Goal: Information Seeking & Learning: Learn about a topic

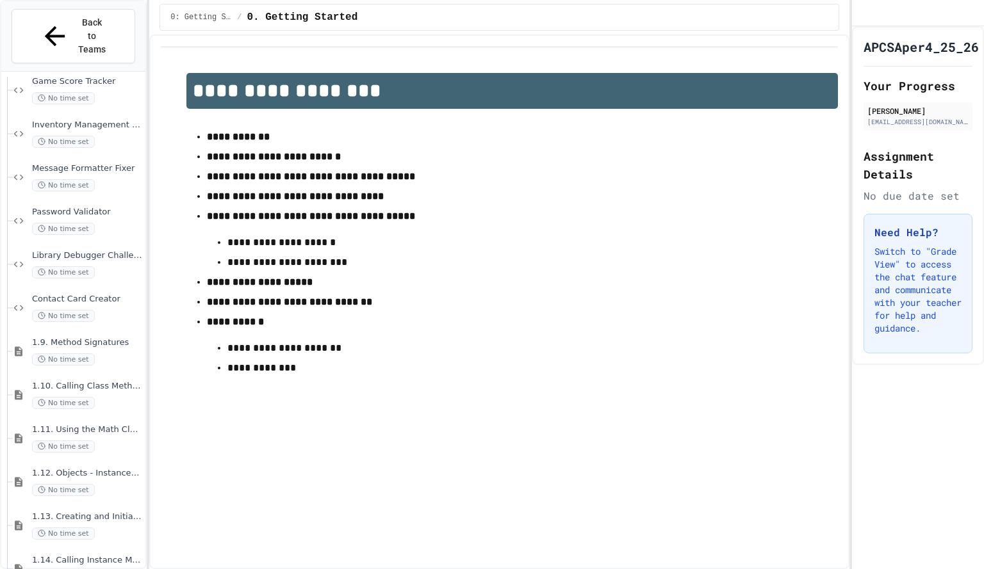
scroll to position [1288, 0]
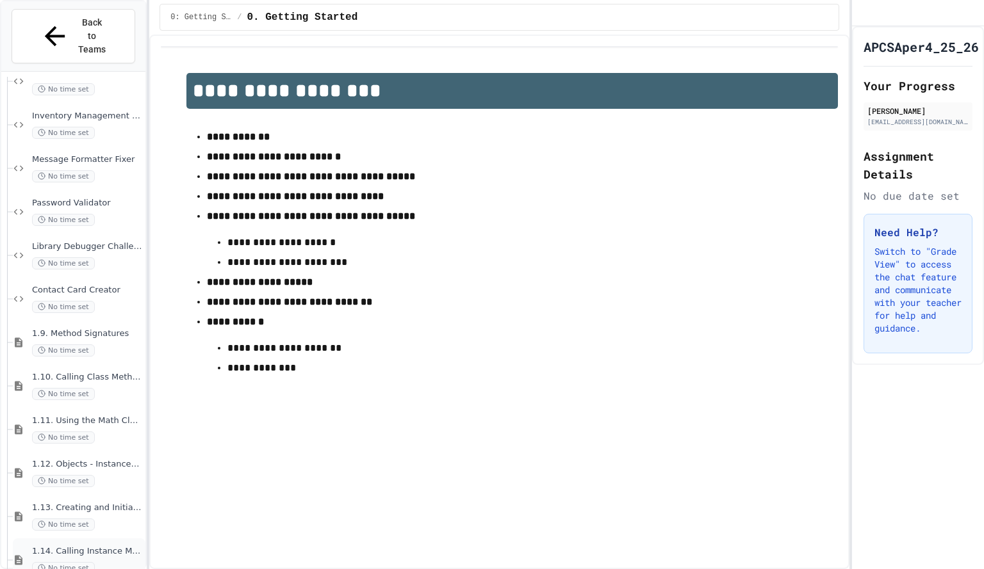
click at [60, 546] on span "1.14. Calling Instance Methods" at bounding box center [87, 551] width 111 height 11
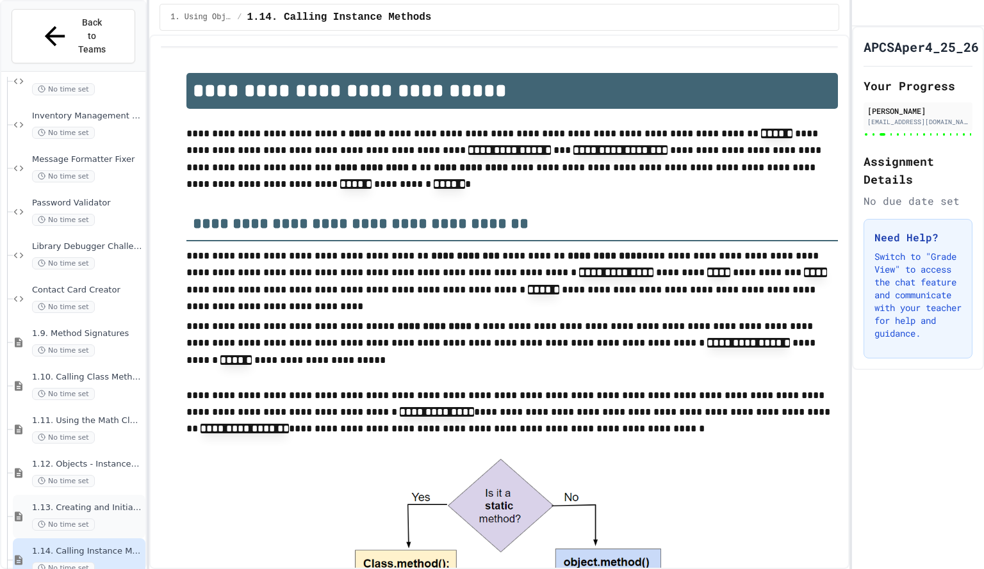
click at [88, 519] on span "No time set" at bounding box center [63, 525] width 63 height 12
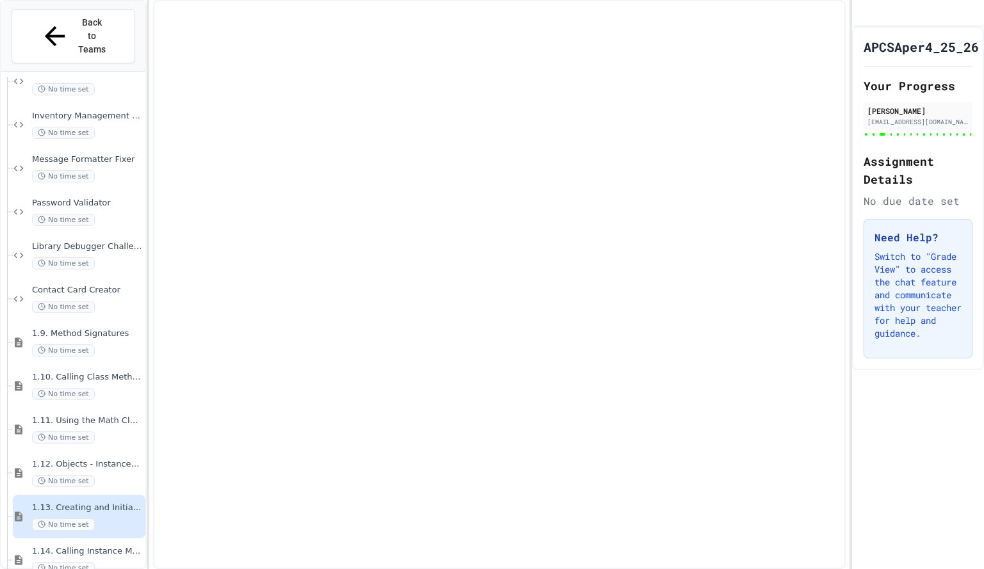
scroll to position [1273, 0]
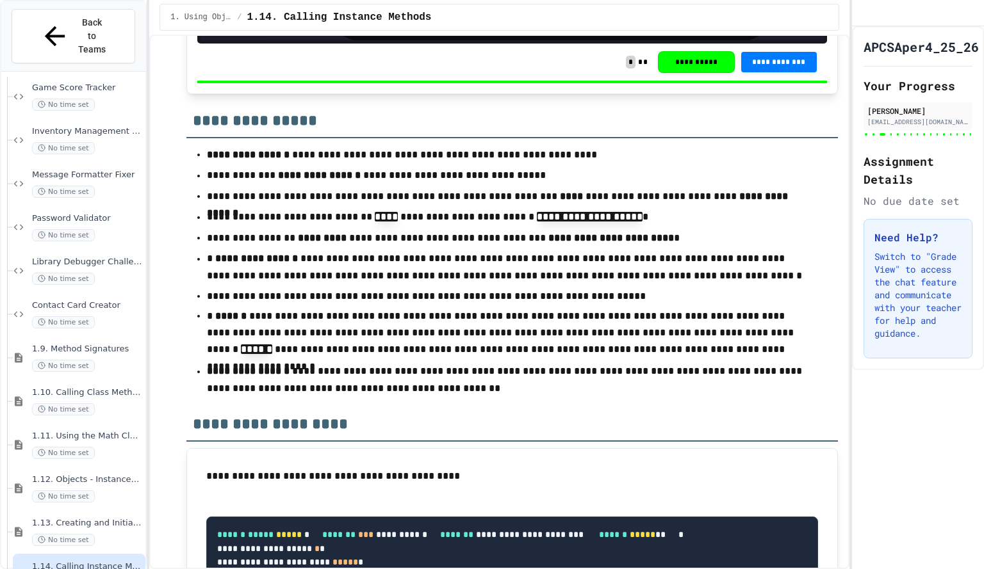
scroll to position [11972, 0]
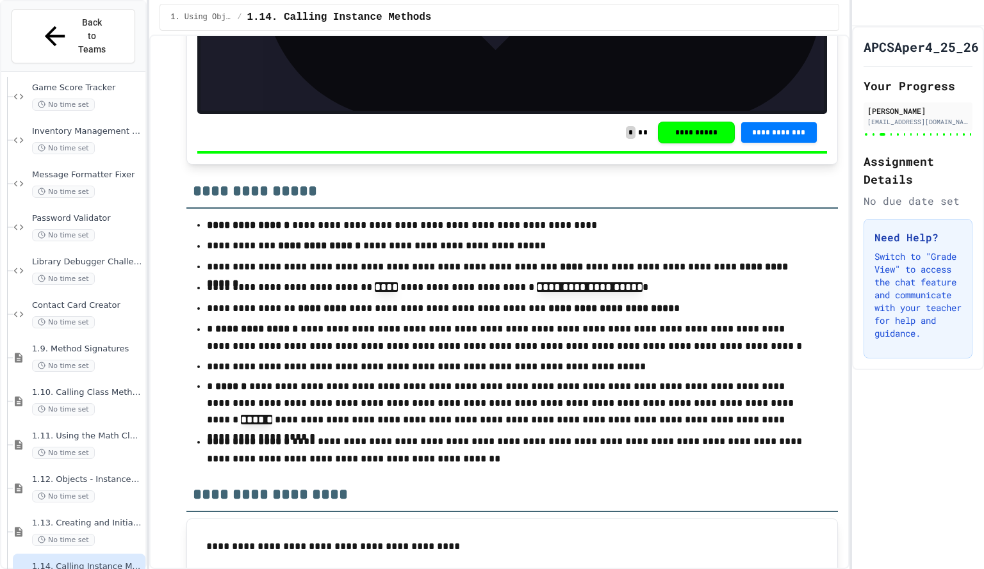
scroll to position [11902, 0]
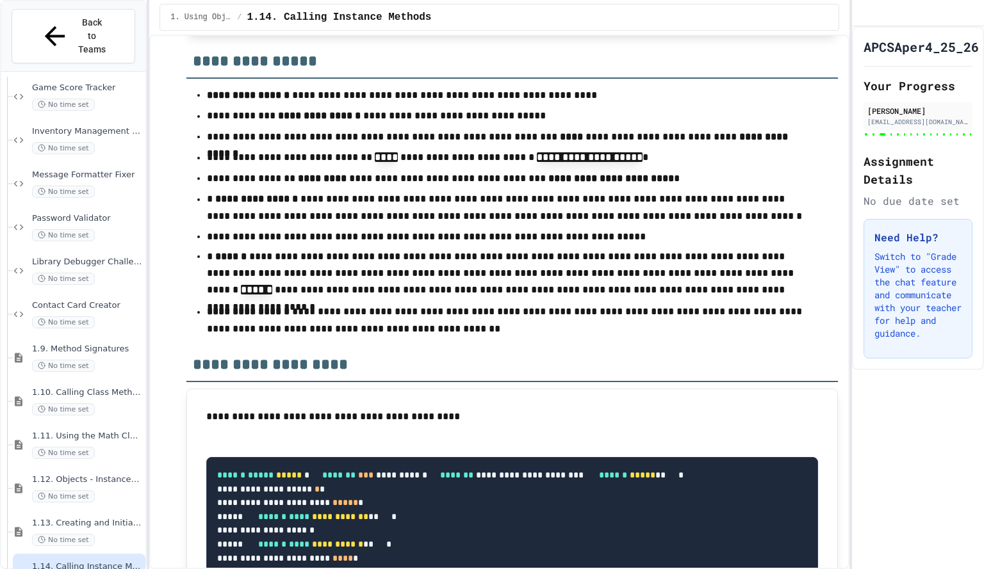
scroll to position [12032, 0]
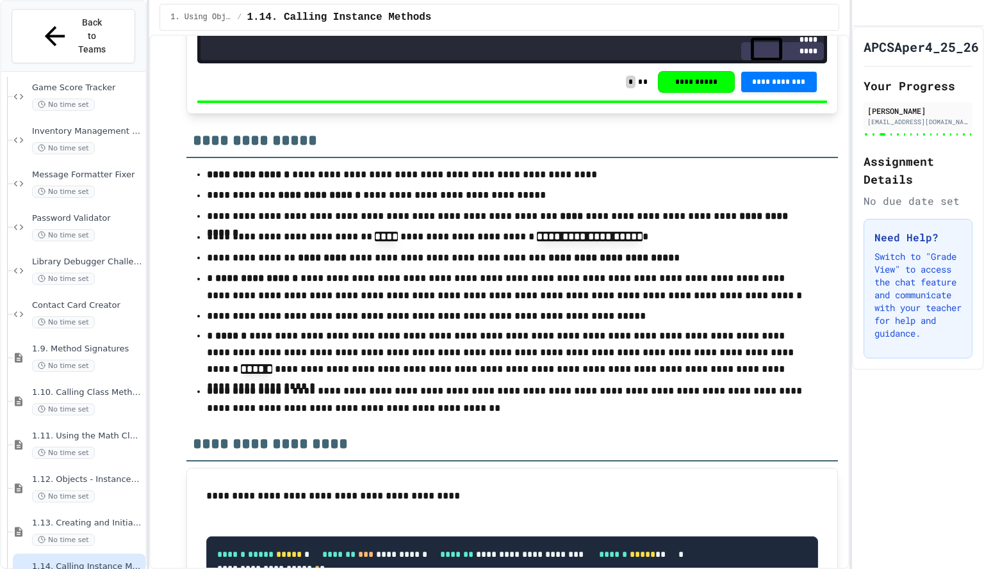
scroll to position [11935, 0]
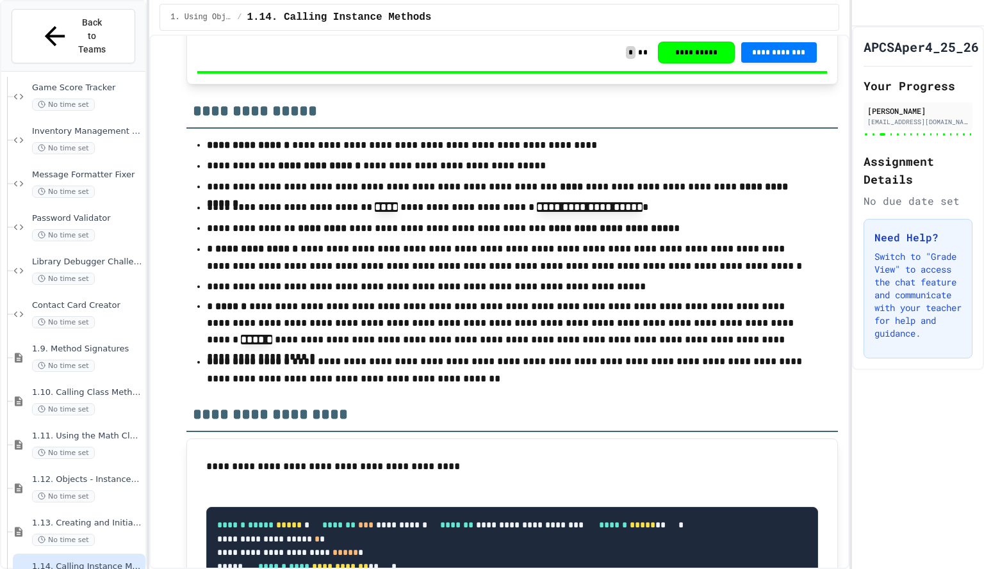
scroll to position [11986, 0]
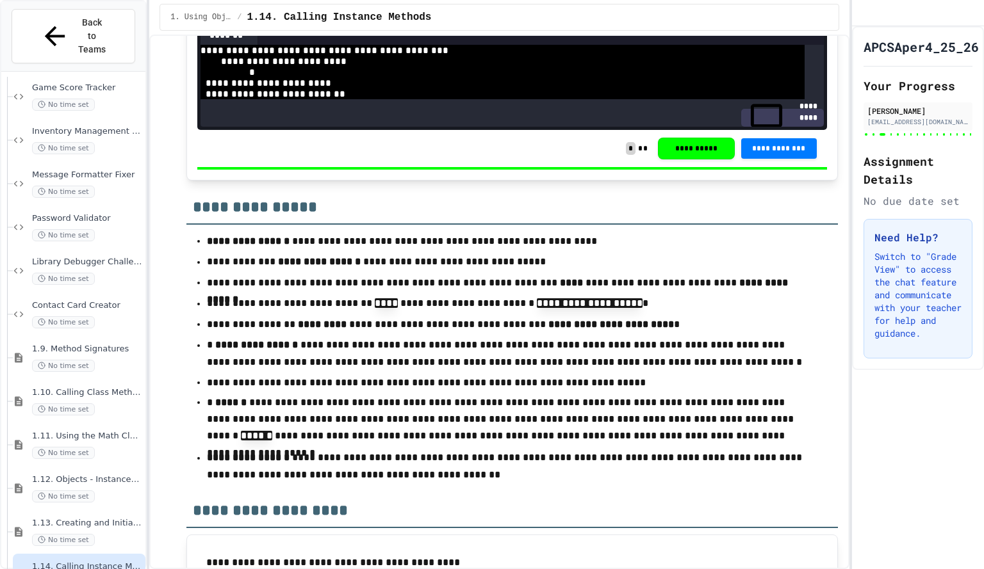
scroll to position [1, 0]
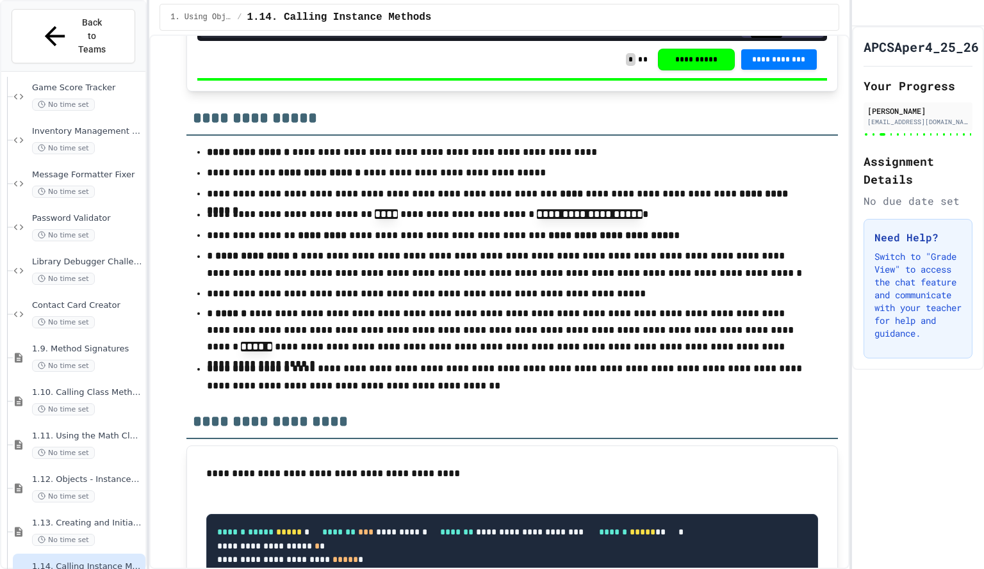
scroll to position [11974, 0]
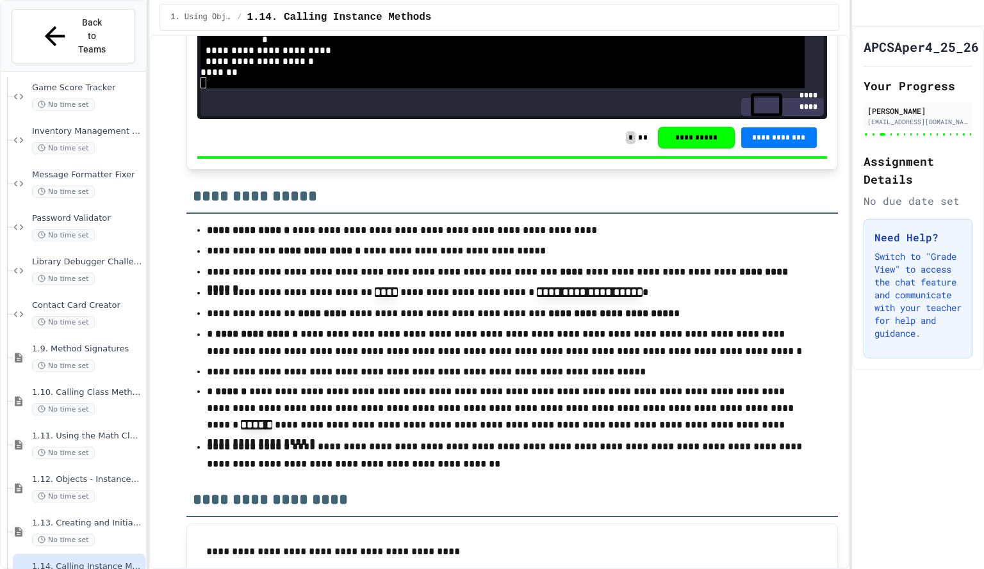
scroll to position [11896, 0]
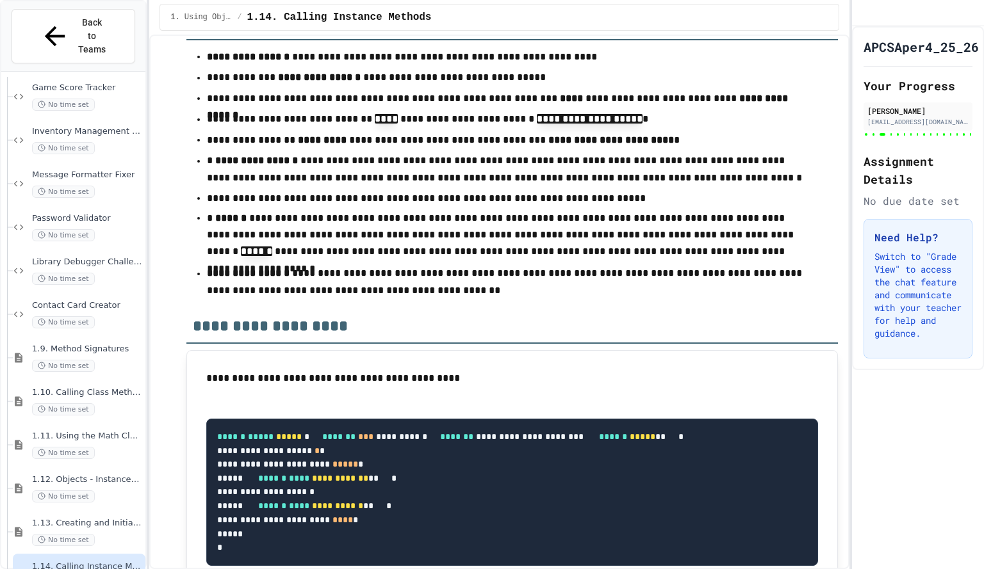
scroll to position [12071, 0]
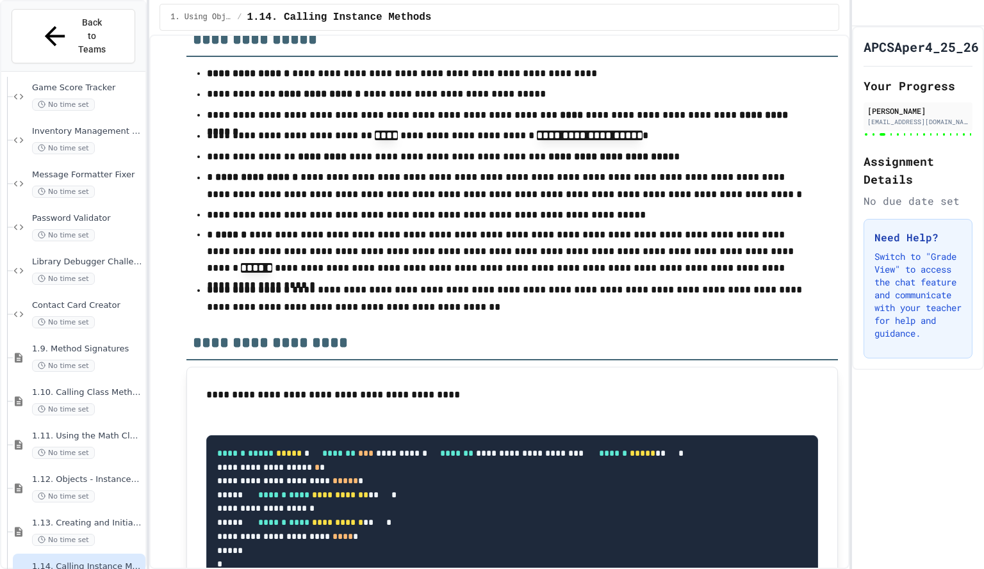
scroll to position [12053, 0]
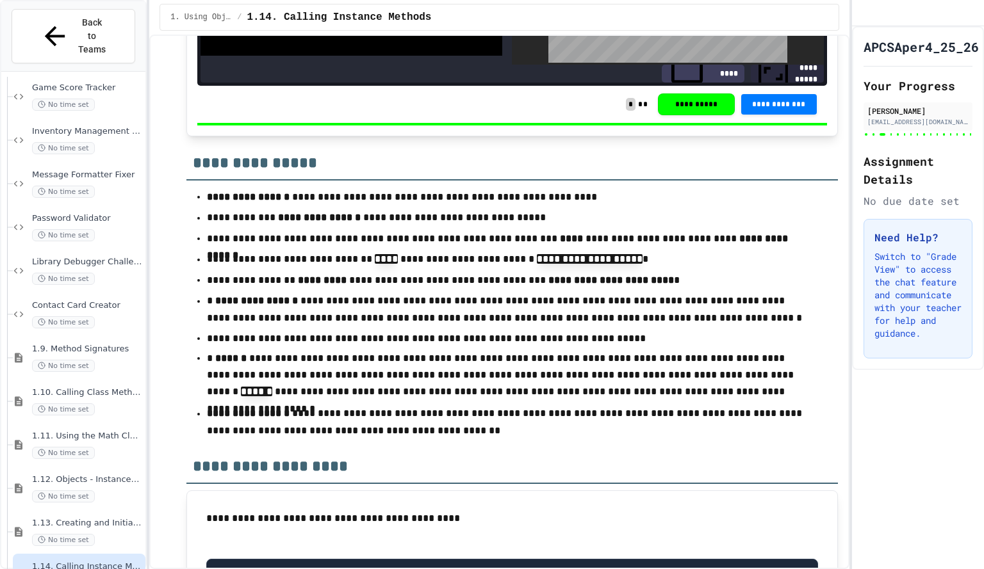
scroll to position [11927, 0]
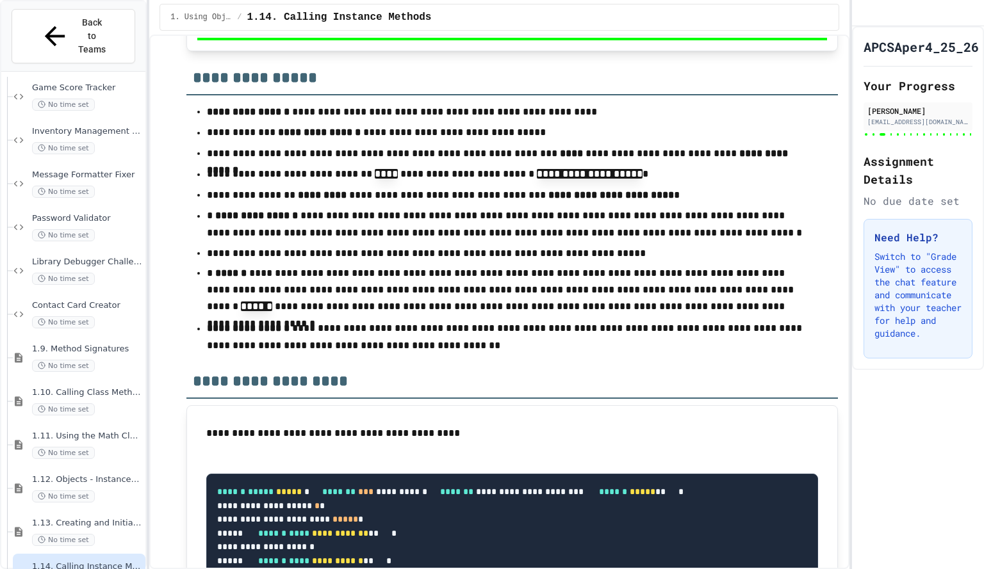
scroll to position [12014, 0]
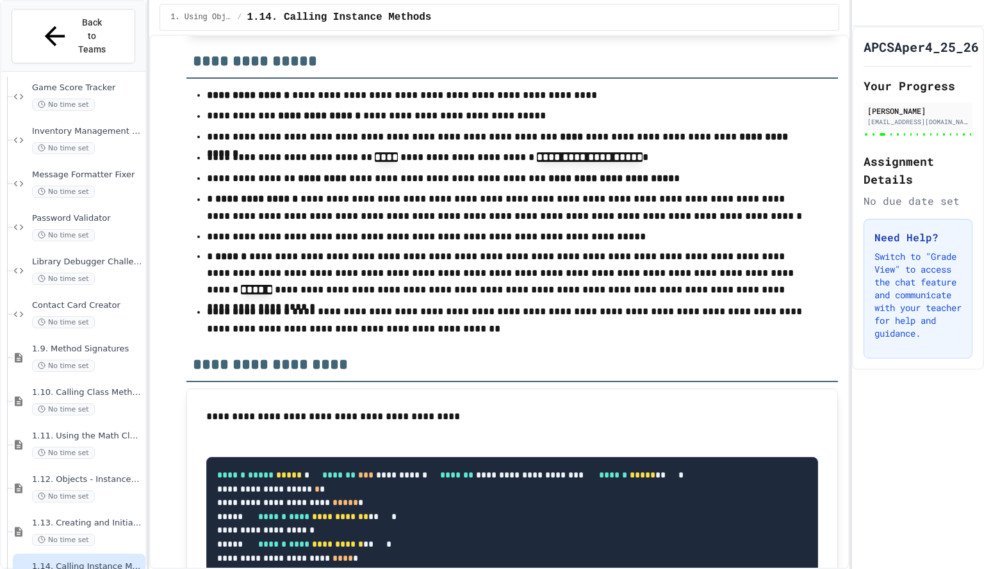
scroll to position [12016, 0]
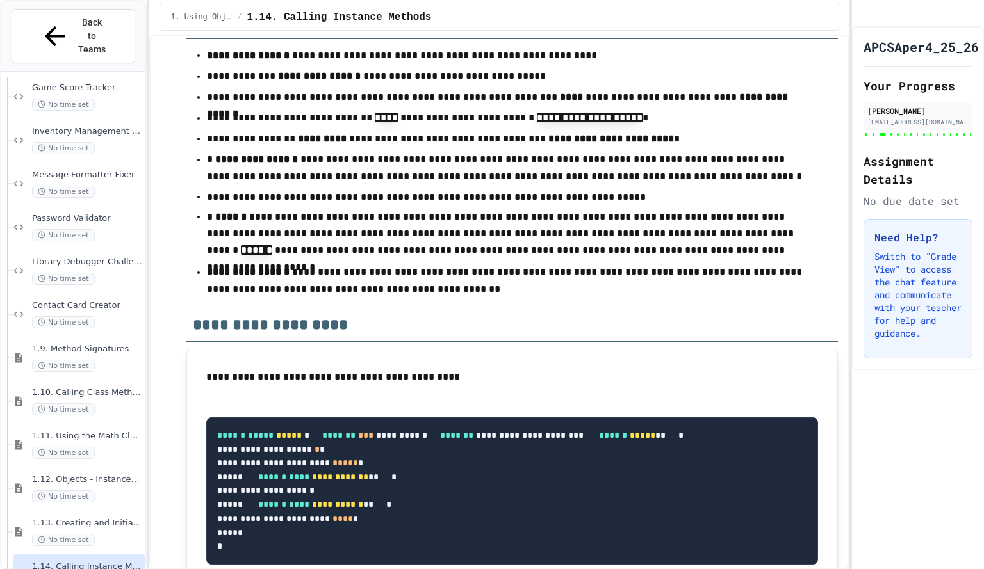
scroll to position [12072, 0]
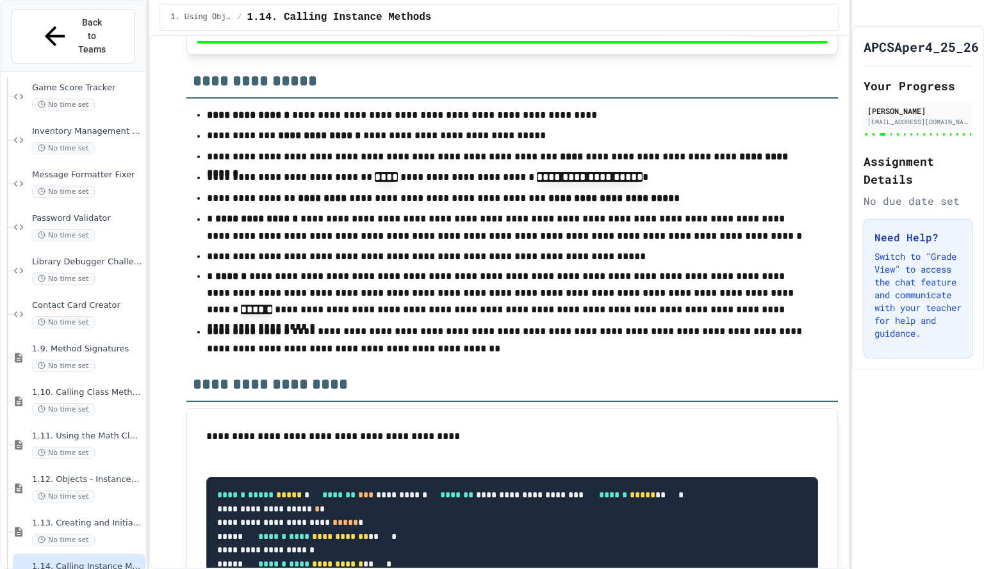
scroll to position [12011, 0]
click at [936, 493] on div "APCSAper4_25_26 Your Progress Miles Melkun [EMAIL_ADDRESS][DOMAIN_NAME] Assignm…" at bounding box center [918, 297] width 132 height 543
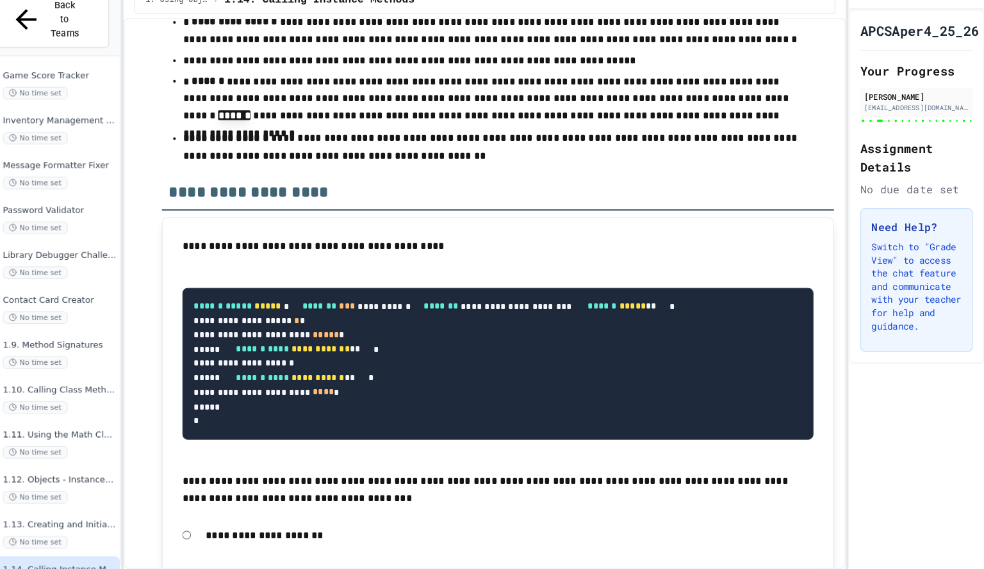
scroll to position [0, 0]
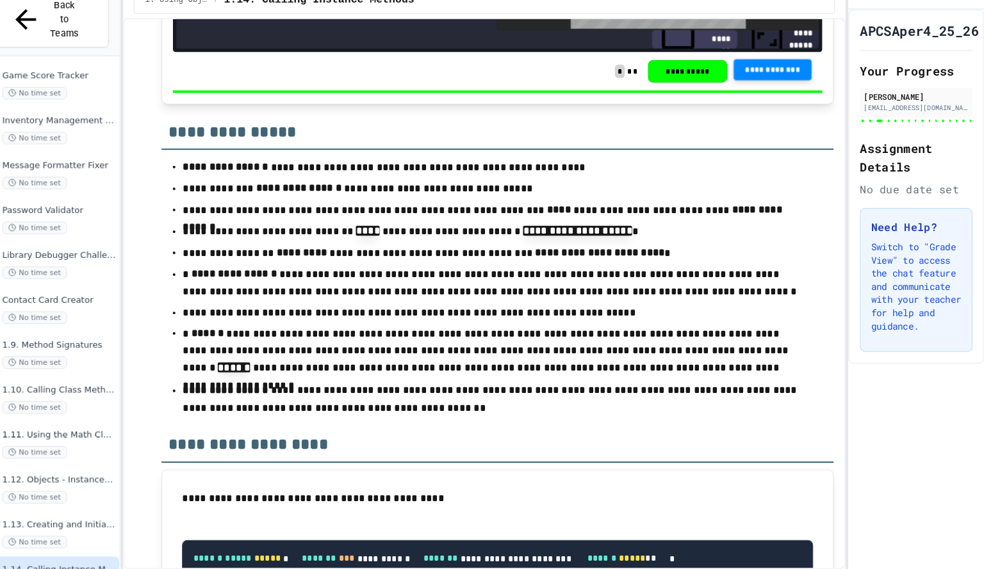
scroll to position [11947, 0]
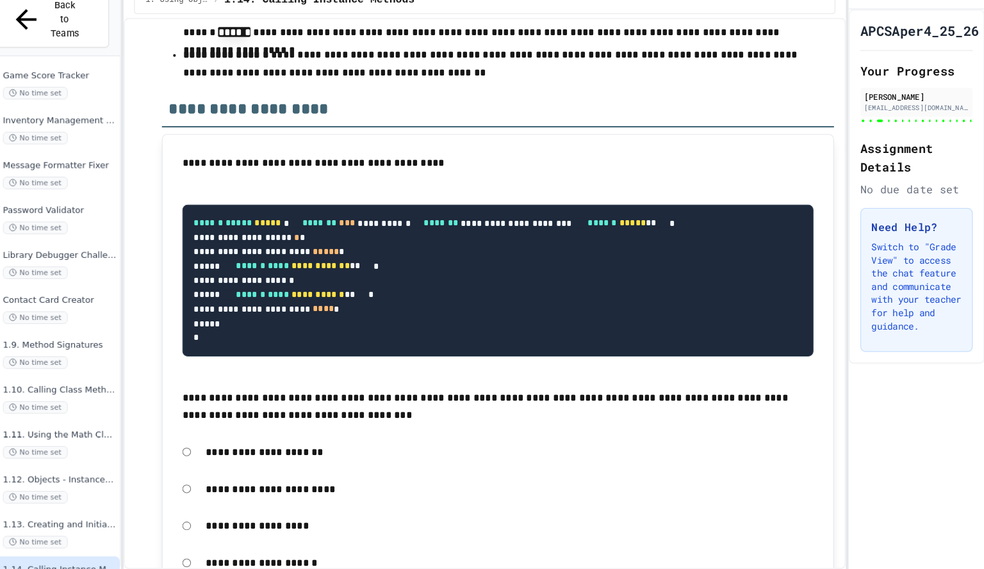
scroll to position [0, 0]
